Goal: Obtain resource: Download file/media

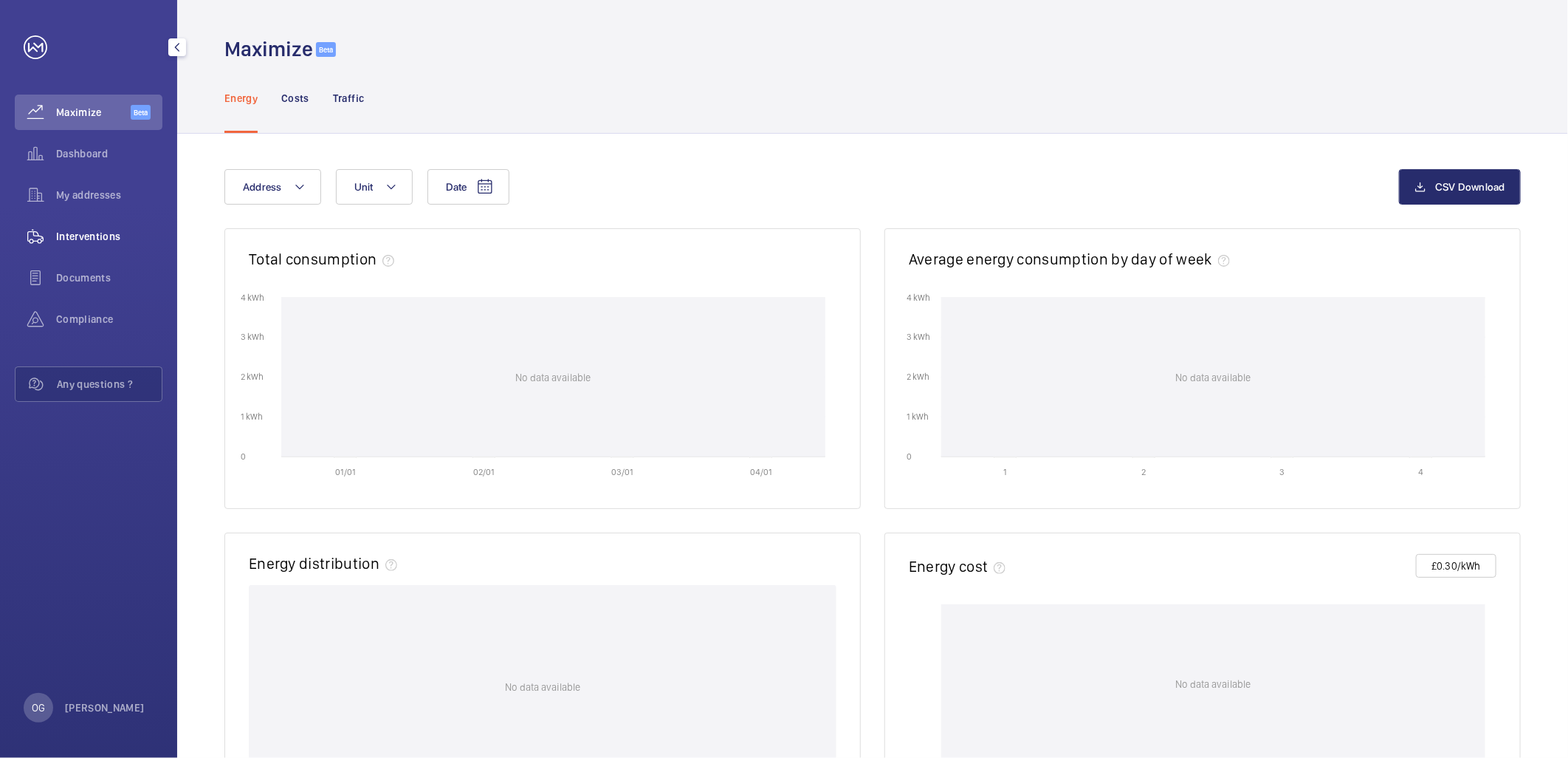
click at [105, 249] on div "Interventions" at bounding box center [88, 236] width 148 height 36
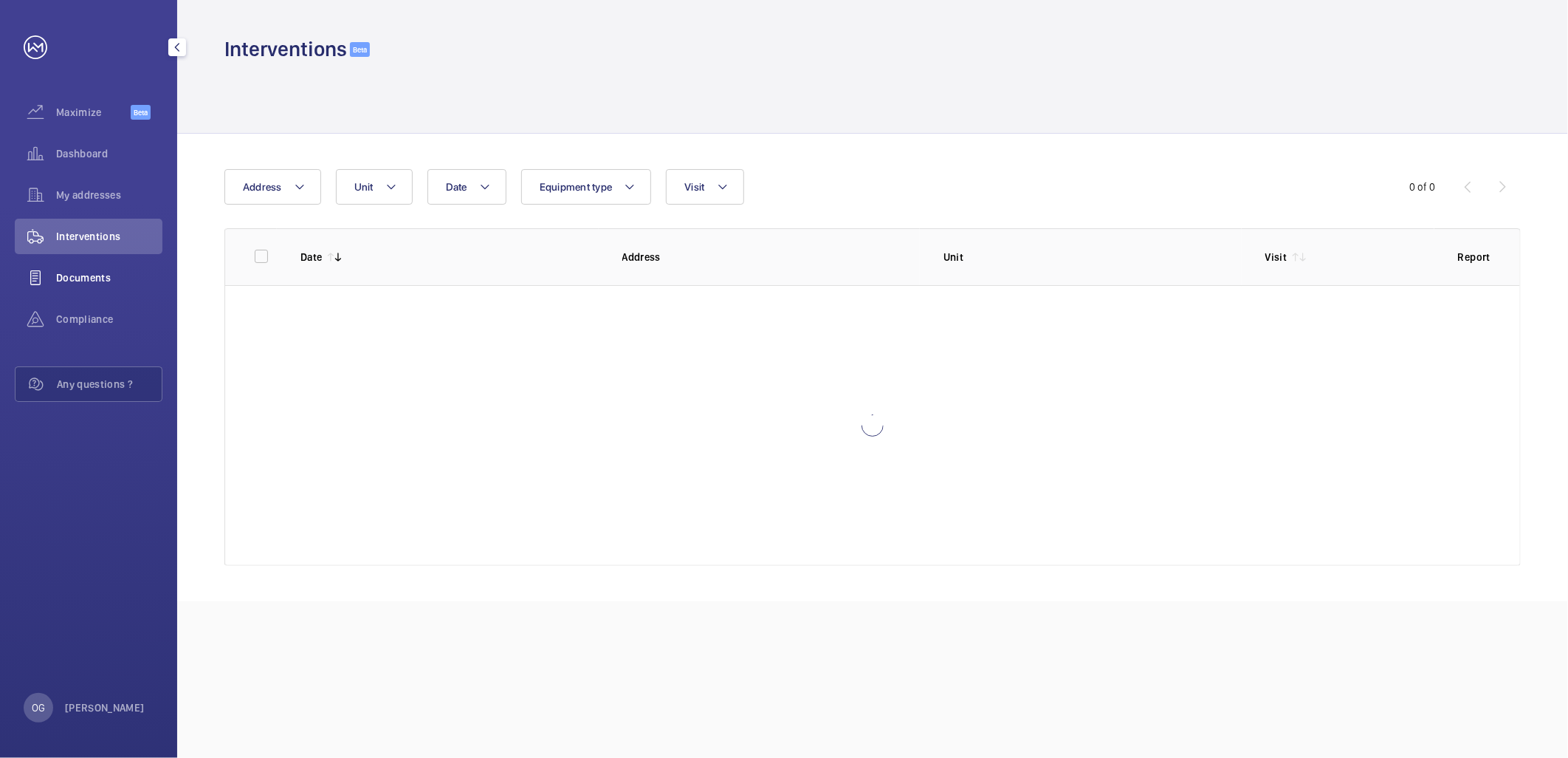
click at [95, 279] on span "Documents" at bounding box center [109, 277] width 106 height 15
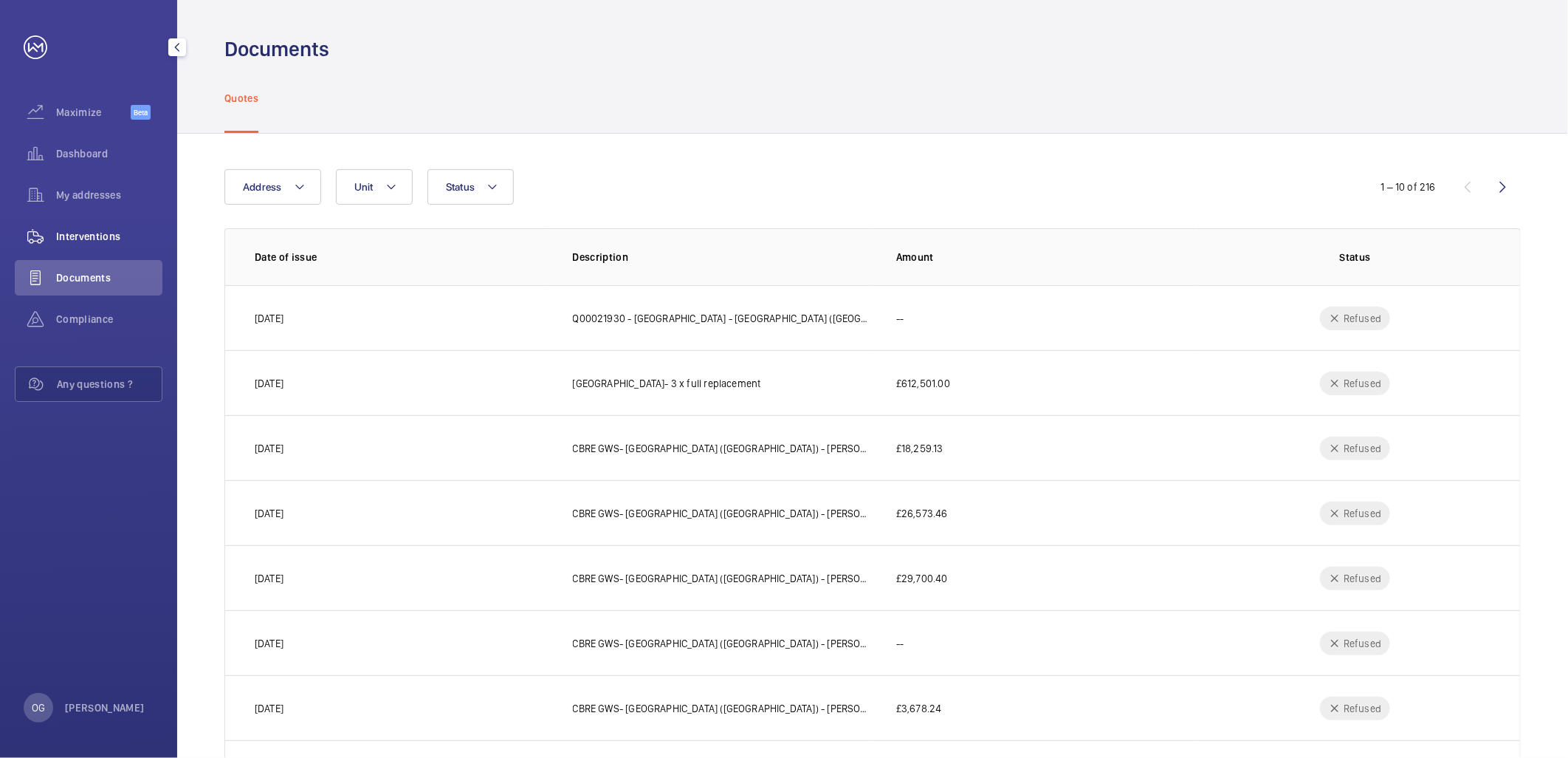
click at [104, 238] on span "Interventions" at bounding box center [109, 235] width 106 height 15
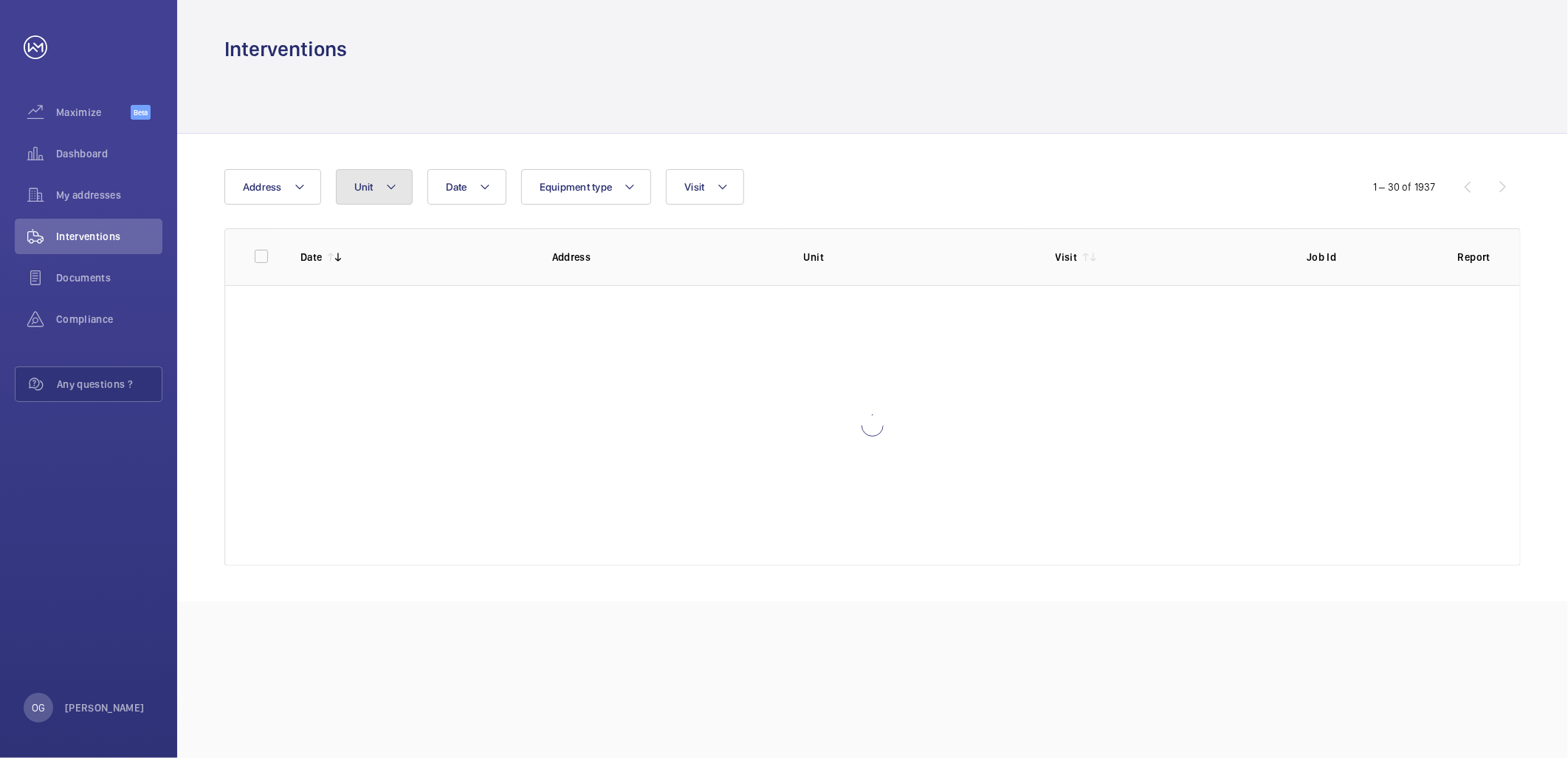
click at [399, 194] on button "Unit" at bounding box center [374, 187] width 76 height 36
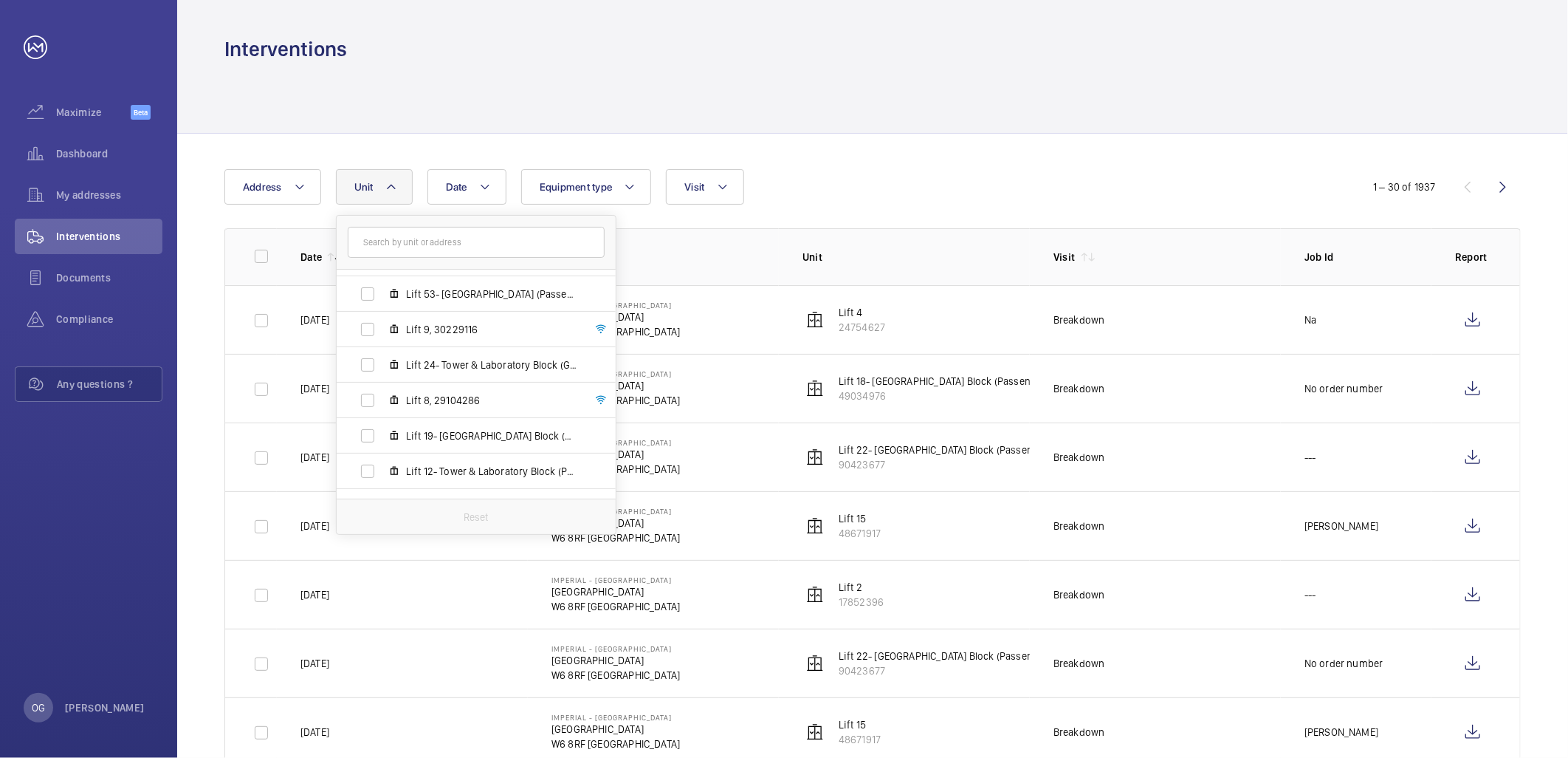
scroll to position [868, 0]
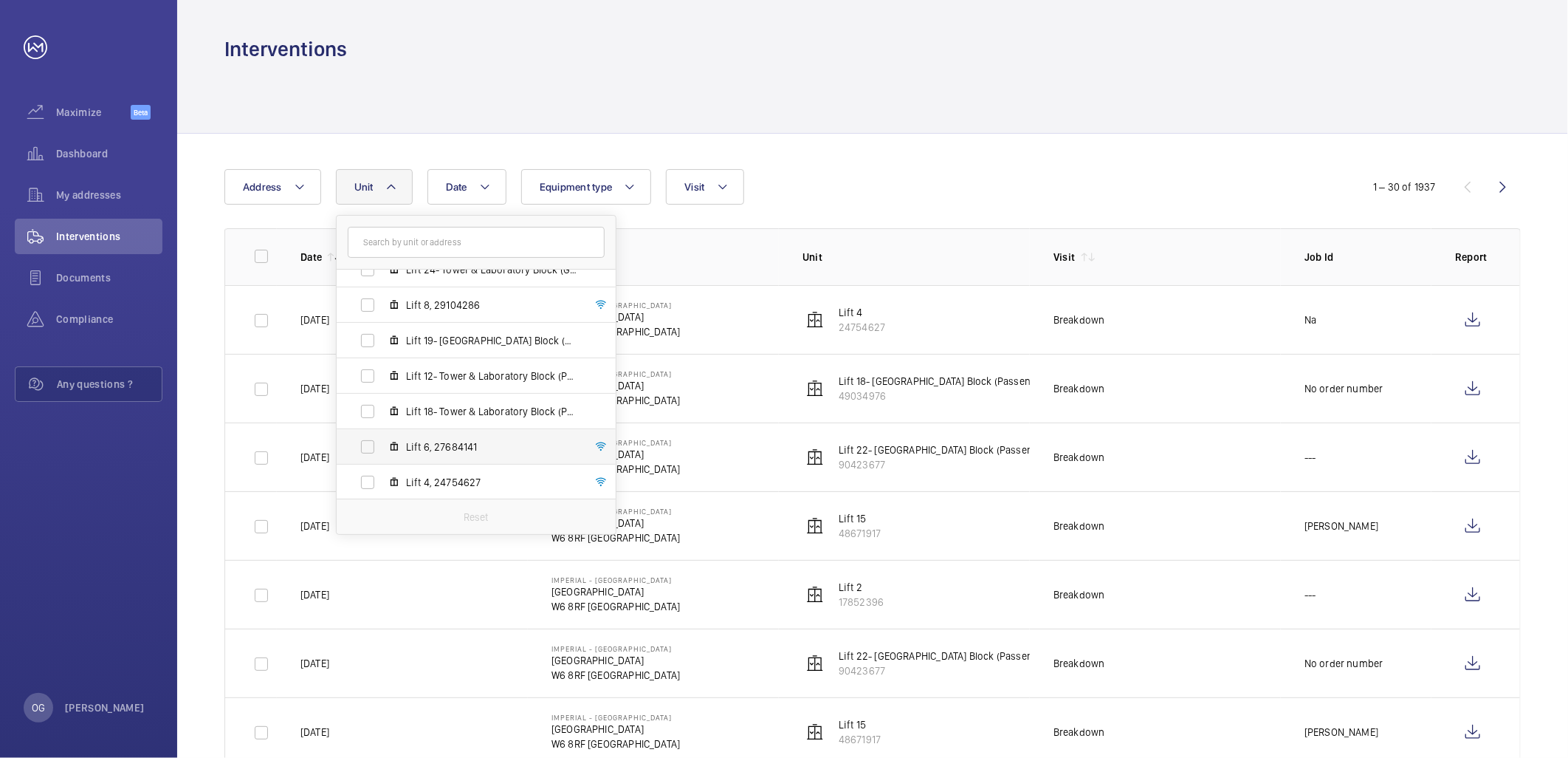
click at [445, 448] on span "Lift 6, 27684141" at bounding box center [492, 446] width 171 height 15
click at [382, 448] on input "Lift 6, 27684141" at bounding box center [368, 446] width 30 height 30
checkbox input "true"
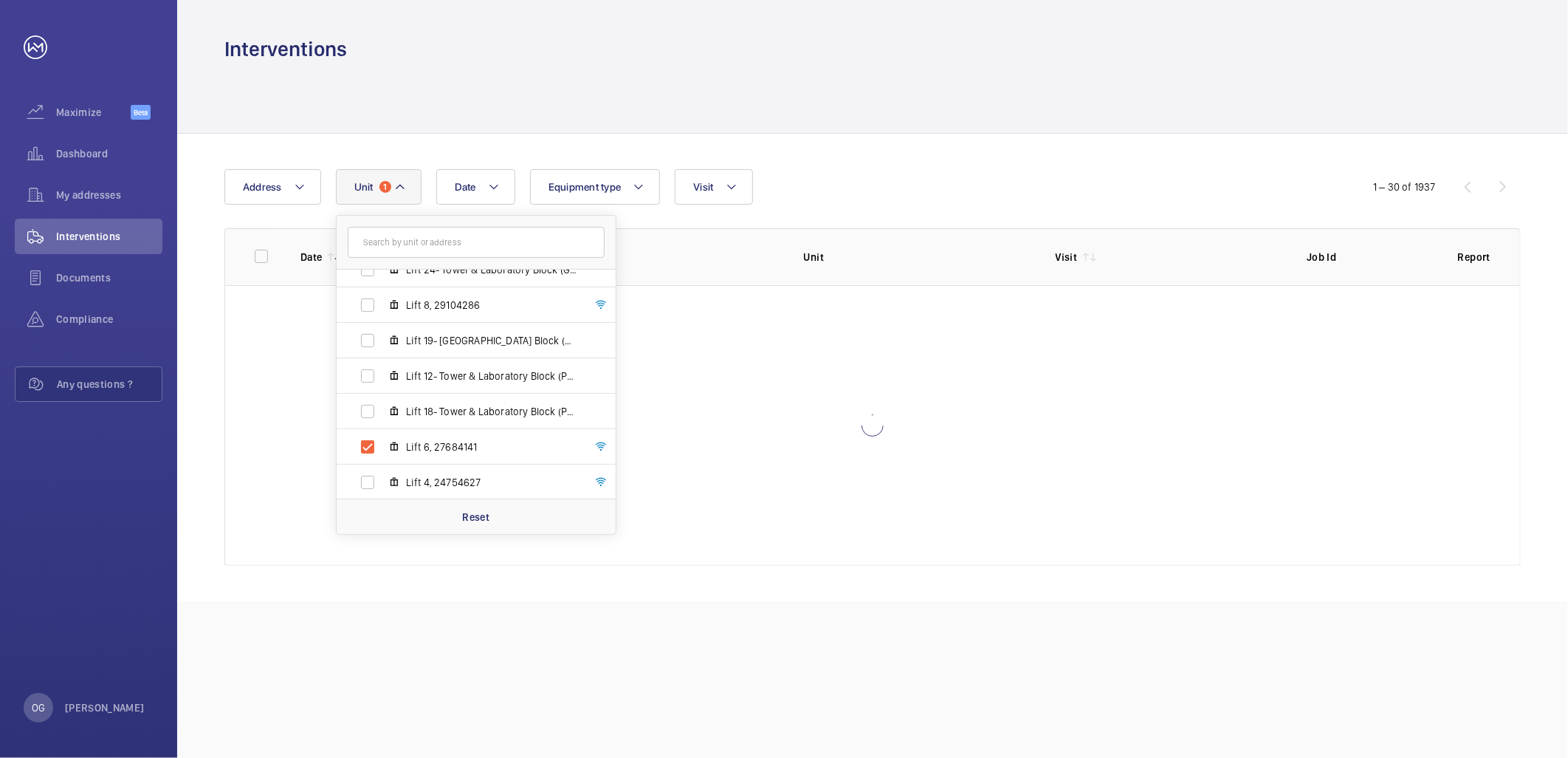
click at [914, 150] on div "Date Address Unit 1 [GEOGRAPHIC_DATA] - [GEOGRAPHIC_DATA] Lift 26- Care of the …" at bounding box center [872, 367] width 1391 height 468
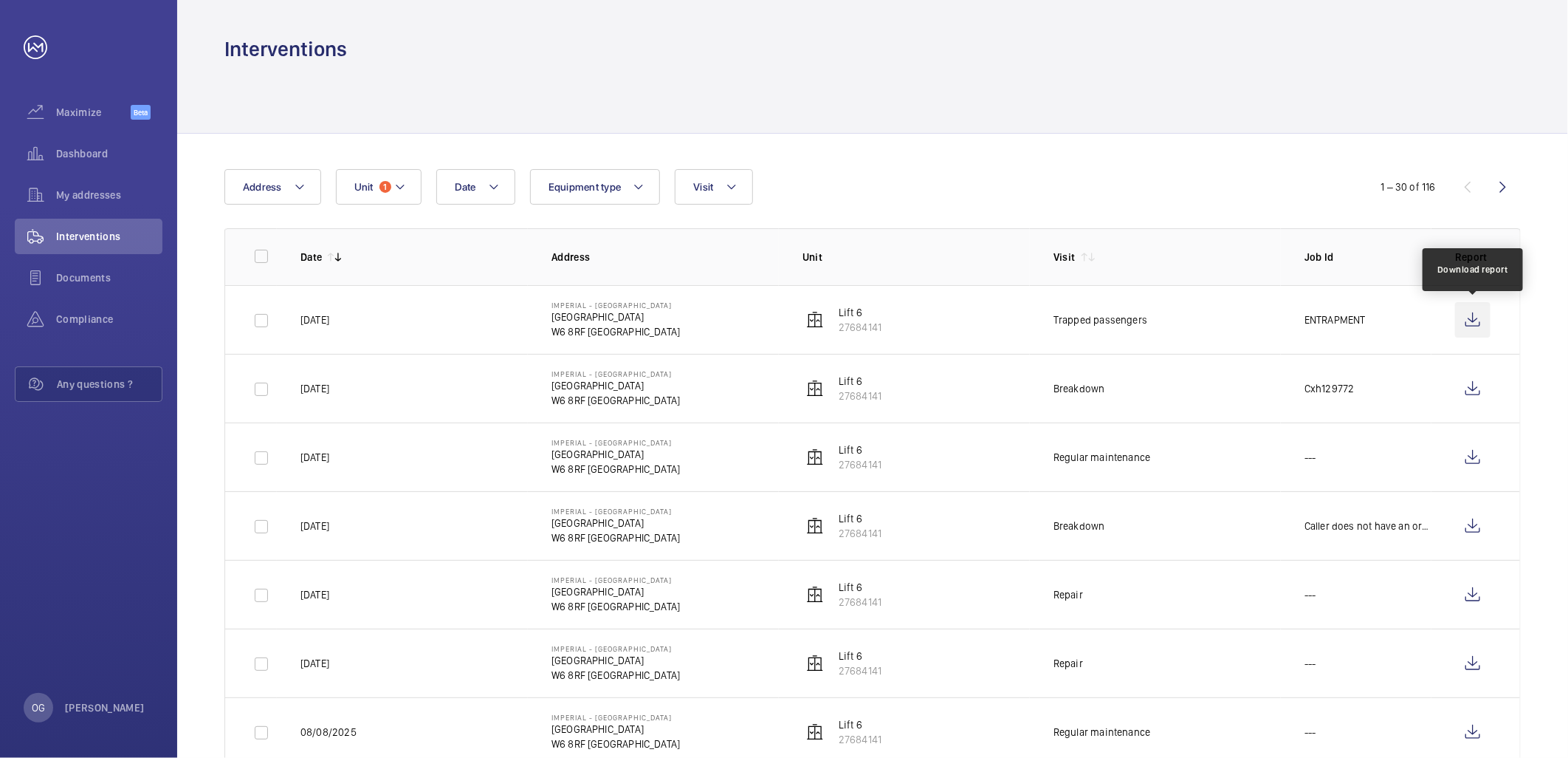
click at [1467, 319] on wm-front-icon-button at bounding box center [1472, 319] width 36 height 36
click at [379, 173] on button "Unit 1" at bounding box center [378, 187] width 85 height 36
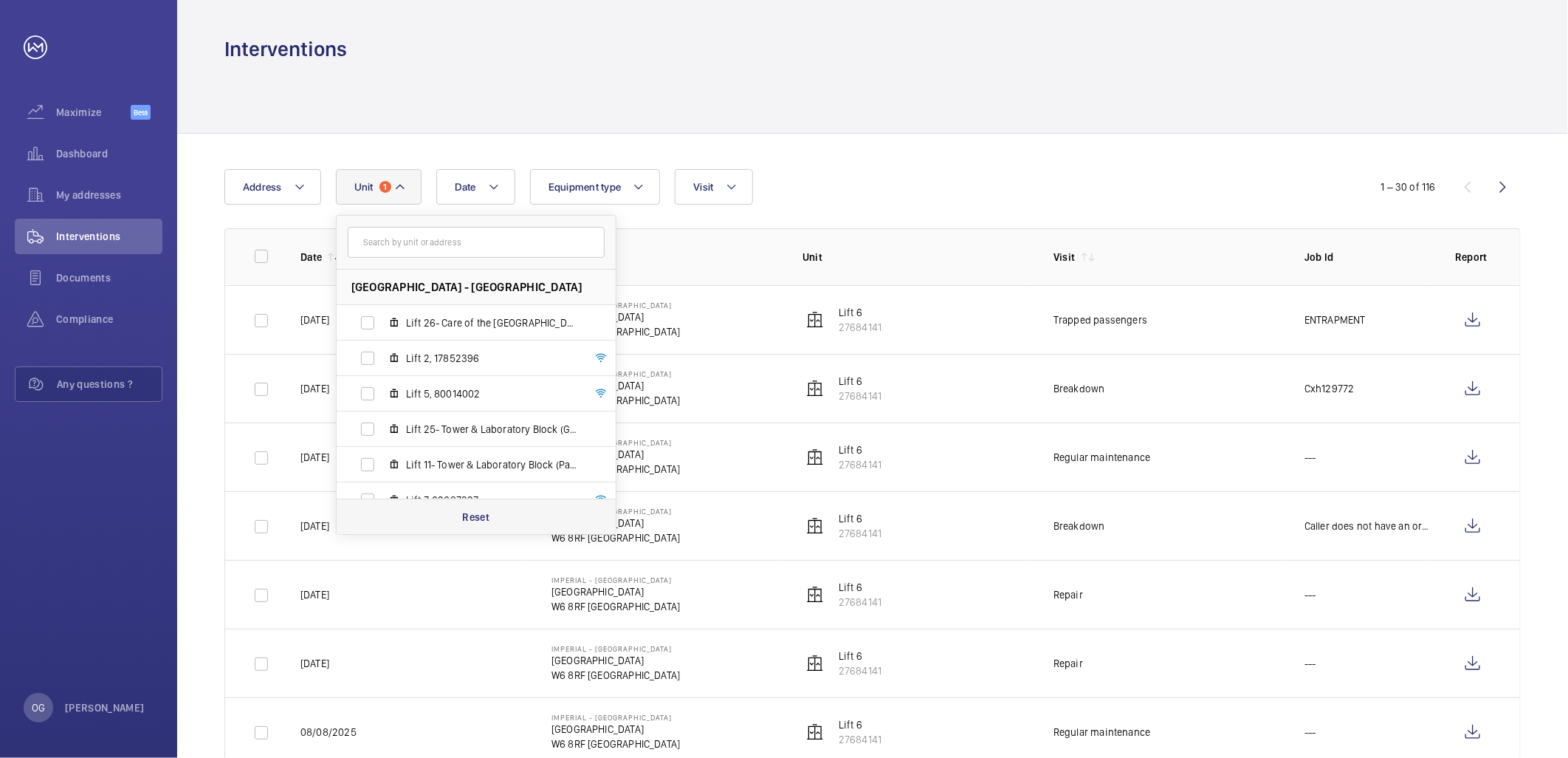
click at [461, 503] on div "Reset" at bounding box center [476, 516] width 279 height 36
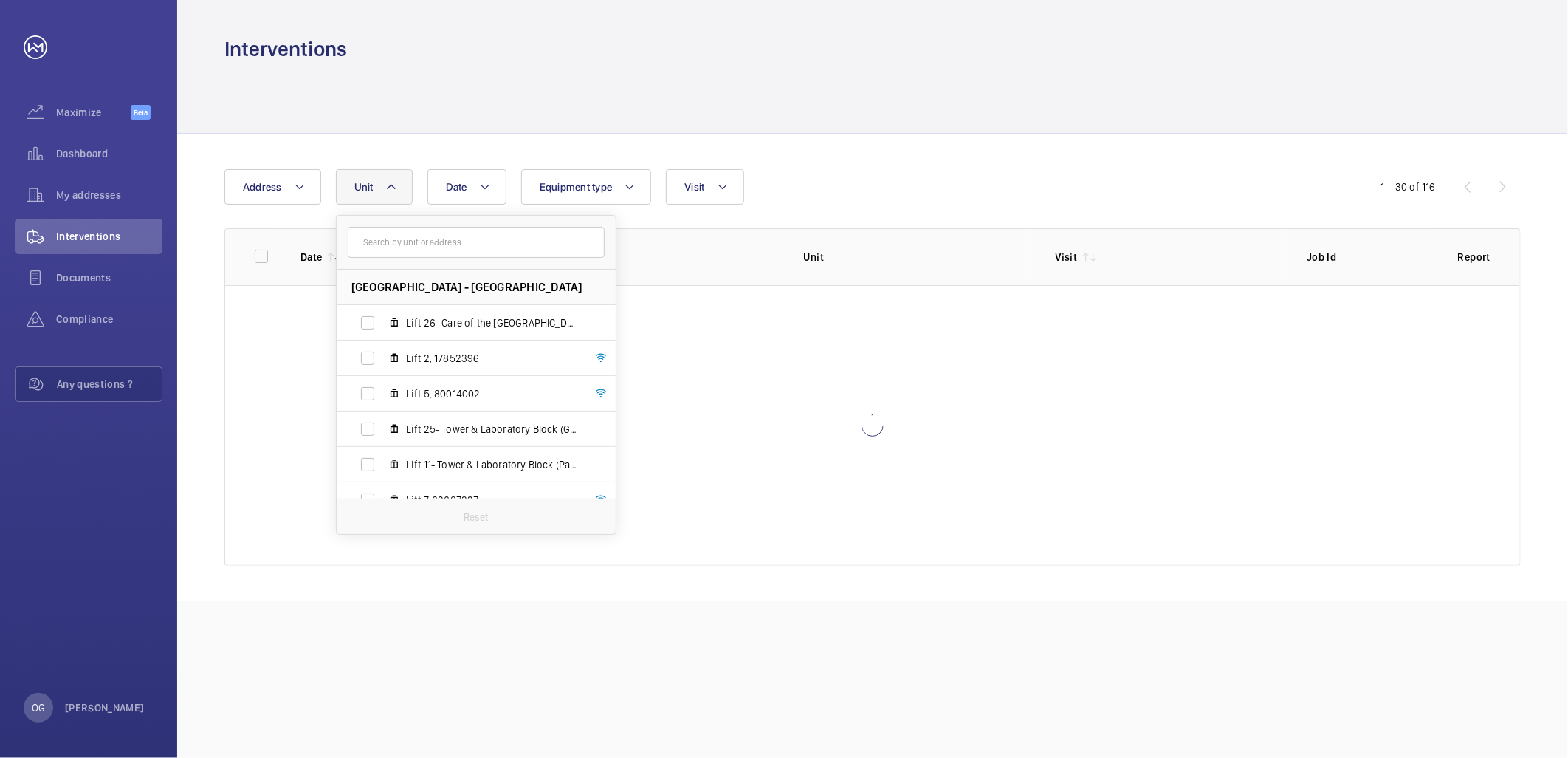
click at [926, 113] on div at bounding box center [872, 98] width 1296 height 70
